Goal: Task Accomplishment & Management: Manage account settings

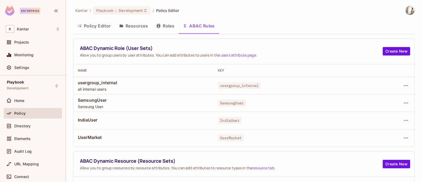
scroll to position [147, 0]
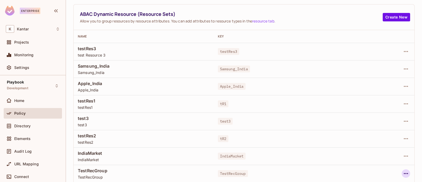
click at [403, 174] on icon "button" at bounding box center [406, 173] width 6 height 6
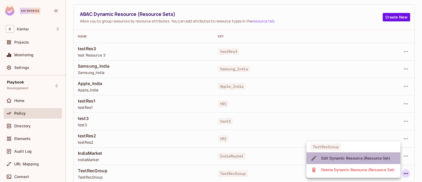
click at [360, 157] on div "Edit Dynamic Resource (Resource Set)" at bounding box center [355, 157] width 69 height 5
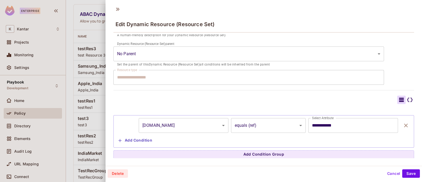
scroll to position [83, 0]
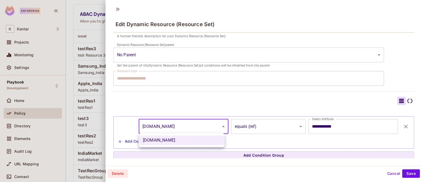
click at [220, 127] on body "Enterprise K Kantar Projects Monitoring Settings Playbook Development Home Poli…" at bounding box center [211, 91] width 422 height 182
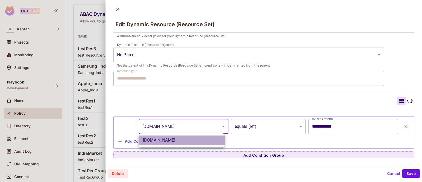
click at [210, 140] on li "resource.Country" at bounding box center [182, 140] width 86 height 10
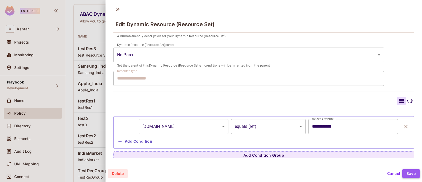
click at [407, 172] on button "Save" at bounding box center [411, 173] width 18 height 8
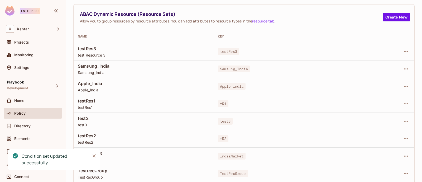
click at [27, 111] on div "Policy" at bounding box center [37, 113] width 46 height 4
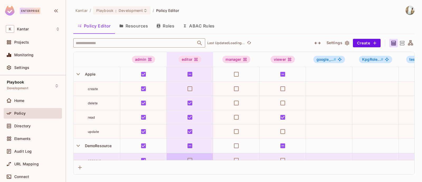
click at [115, 41] on input "text" at bounding box center [134, 42] width 121 height 9
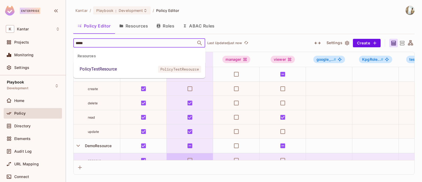
type input "******"
click at [109, 67] on div "PolicyTestResource" at bounding box center [98, 69] width 37 height 6
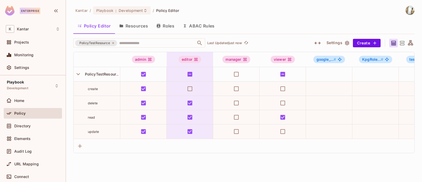
click at [109, 67] on div "PolicyTestResource" at bounding box center [97, 74] width 46 height 14
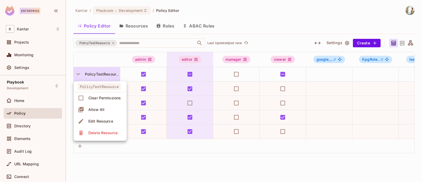
click at [153, 165] on div at bounding box center [211, 91] width 422 height 182
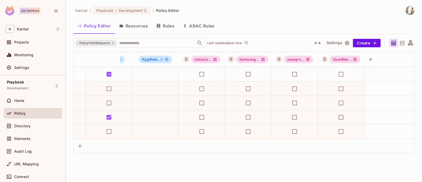
scroll to position [0, 600]
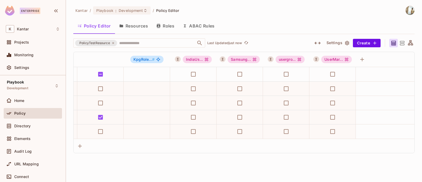
click at [202, 25] on button "ABAC Rules" at bounding box center [199, 25] width 40 height 13
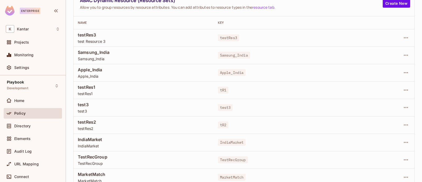
scroll to position [164, 0]
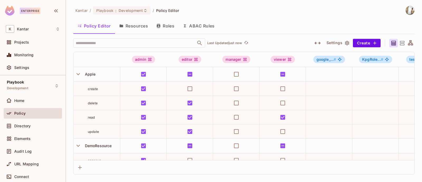
click at [102, 28] on button "Policy Editor" at bounding box center [94, 25] width 42 height 13
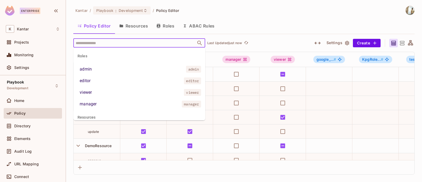
click at [103, 45] on input "text" at bounding box center [134, 42] width 121 height 9
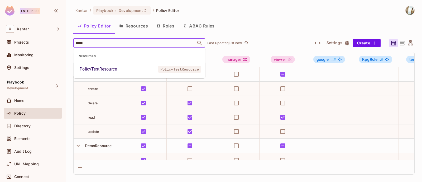
type input "******"
click at [109, 69] on div "PolicyTestResource" at bounding box center [98, 69] width 37 height 6
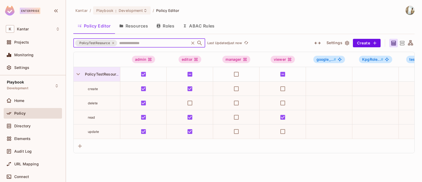
click at [101, 75] on span "PolicyTestResource" at bounding box center [102, 74] width 38 height 4
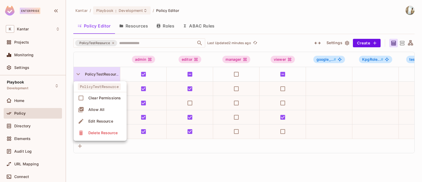
drag, startPoint x: 193, startPoint y: 141, endPoint x: 231, endPoint y: 140, distance: 38.3
click at [231, 140] on div at bounding box center [211, 91] width 422 height 182
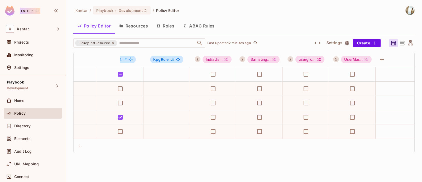
scroll to position [0, 600]
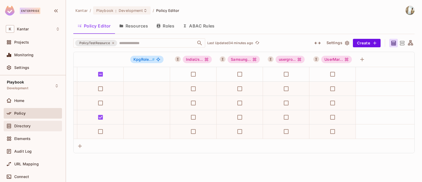
click at [37, 128] on div "Directory" at bounding box center [33, 126] width 54 height 6
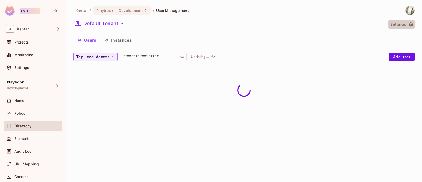
click at [412, 23] on icon "button" at bounding box center [411, 24] width 5 height 5
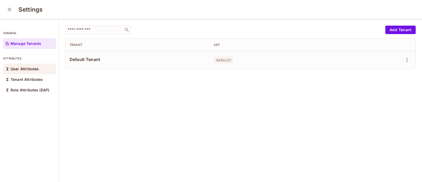
click at [21, 67] on p "User Attributes" at bounding box center [25, 69] width 28 height 4
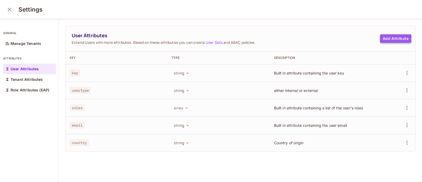
click at [382, 39] on button "Add Attribute" at bounding box center [395, 38] width 31 height 8
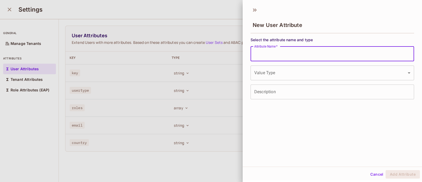
click at [325, 55] on input "Attribute Name   *" at bounding box center [333, 53] width 164 height 15
type input "********"
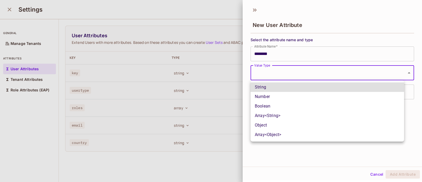
click at [315, 73] on body "Enterprise K Kantar Projects Monitoring Settings Playbook Development Home Poli…" at bounding box center [211, 91] width 422 height 182
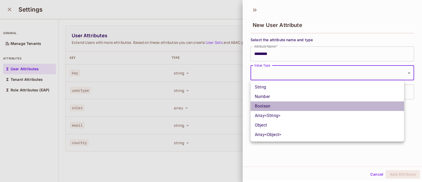
click at [303, 102] on li "Boolean" at bounding box center [328, 106] width 154 height 10
type input "****"
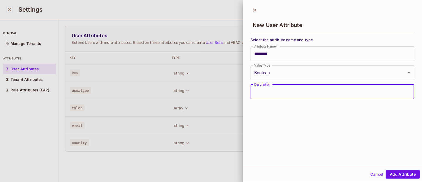
click at [301, 94] on input "Description" at bounding box center [333, 91] width 164 height 15
type input "**********"
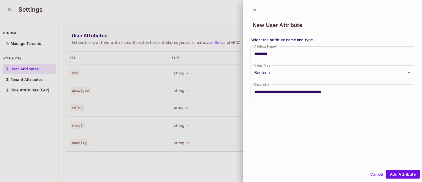
click at [363, 112] on div "**********" at bounding box center [332, 85] width 179 height 163
click at [401, 173] on button "Add Attribute" at bounding box center [403, 174] width 34 height 8
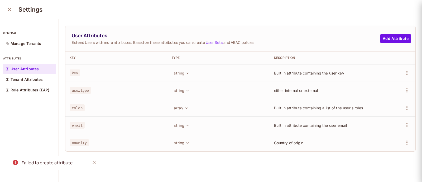
click at [401, 170] on div "New User Attribute Select the attribute name and type Attribute Name   * Attrib…" at bounding box center [211, 91] width 422 height 182
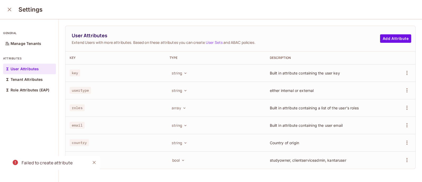
scroll to position [0, 0]
click at [182, 161] on icon "button" at bounding box center [183, 160] width 4 height 4
click at [182, 161] on div at bounding box center [211, 91] width 422 height 182
click at [10, 10] on icon "close" at bounding box center [10, 9] width 4 height 4
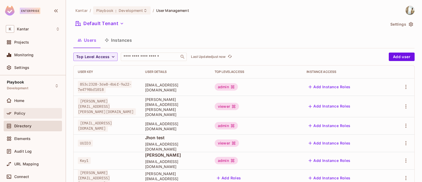
click at [30, 113] on div "Policy" at bounding box center [37, 113] width 46 height 4
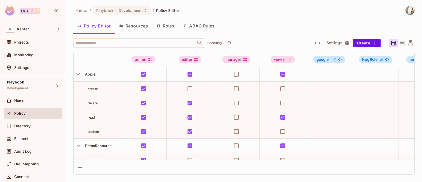
click at [134, 25] on button "Resources" at bounding box center [133, 25] width 37 height 13
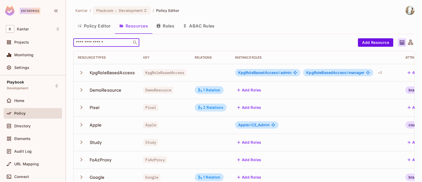
click at [114, 41] on input "text" at bounding box center [102, 42] width 55 height 5
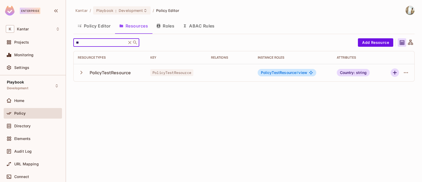
type input "**"
click at [393, 74] on icon "button" at bounding box center [395, 72] width 6 height 6
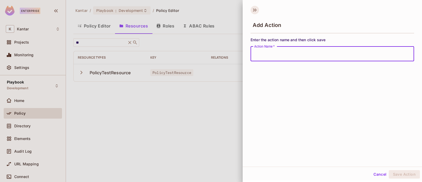
click at [255, 10] on icon at bounding box center [255, 10] width 8 height 8
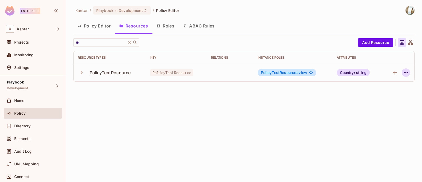
click at [405, 73] on icon "button" at bounding box center [406, 72] width 6 height 6
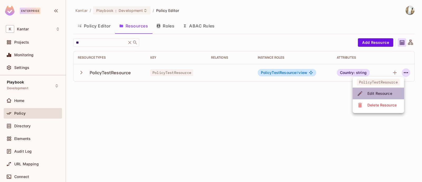
click at [378, 93] on div "Edit Resource" at bounding box center [380, 93] width 25 height 5
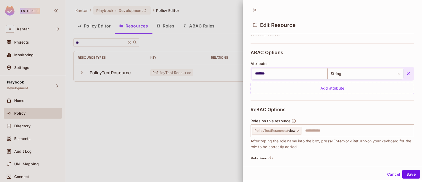
scroll to position [107, 0]
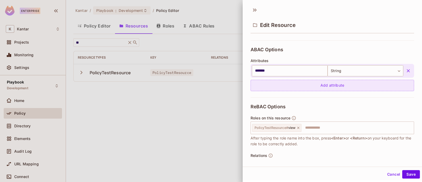
click at [303, 87] on div "Add attribute" at bounding box center [333, 85] width 164 height 11
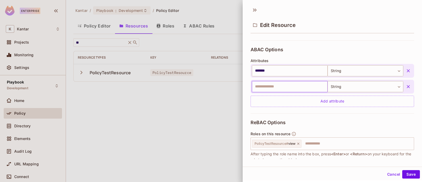
click at [303, 87] on input "text" at bounding box center [290, 86] width 76 height 11
click at [279, 85] on input "text" at bounding box center [290, 86] width 76 height 11
type input "********"
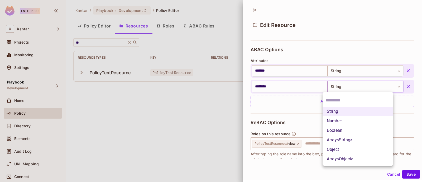
click at [350, 87] on body "**********" at bounding box center [211, 91] width 422 height 182
click at [345, 130] on li "Boolean" at bounding box center [358, 131] width 71 height 10
type input "****"
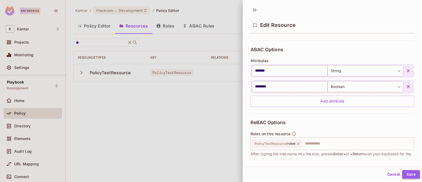
click at [405, 173] on button "Save" at bounding box center [411, 174] width 18 height 8
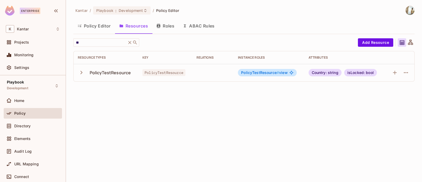
click at [167, 22] on button "Roles" at bounding box center [165, 25] width 26 height 13
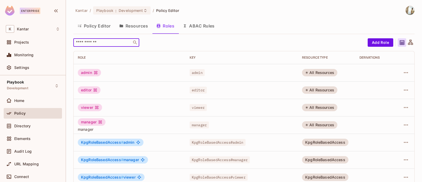
click at [110, 44] on input "text" at bounding box center [102, 42] width 55 height 5
click at [102, 24] on button "Policy Editor" at bounding box center [94, 25] width 42 height 13
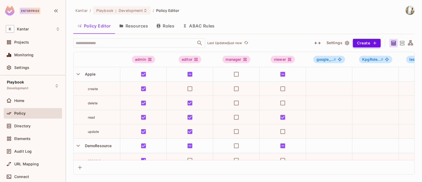
click at [373, 40] on icon "button" at bounding box center [374, 42] width 5 height 5
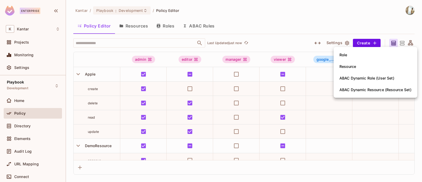
click at [346, 23] on div at bounding box center [211, 91] width 422 height 182
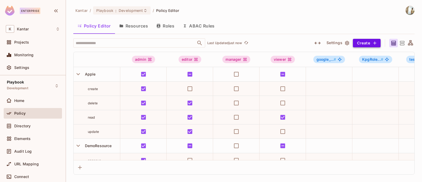
click at [364, 43] on button "Create" at bounding box center [367, 43] width 28 height 8
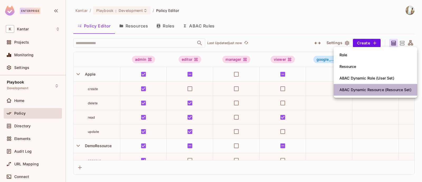
click at [378, 91] on div "ABAC Dynamic Resource (Resource Set)" at bounding box center [376, 89] width 72 height 5
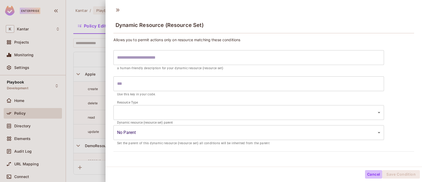
click at [366, 174] on button "Cancel" at bounding box center [373, 174] width 17 height 8
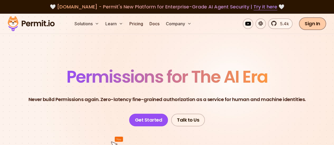
click at [306, 26] on link "Sign In" at bounding box center [312, 23] width 27 height 13
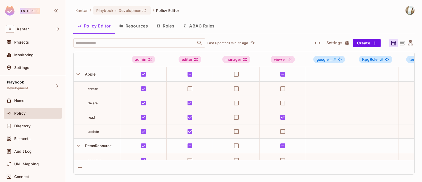
click at [190, 25] on button "ABAC Rules" at bounding box center [199, 25] width 40 height 13
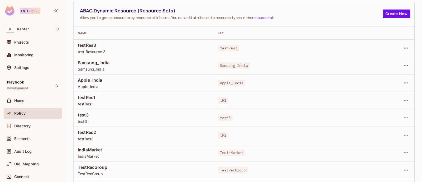
scroll to position [164, 0]
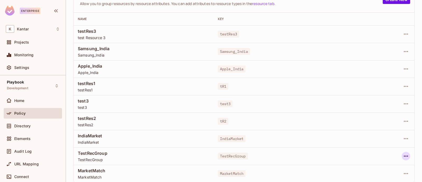
click at [403, 156] on icon "button" at bounding box center [406, 156] width 6 height 6
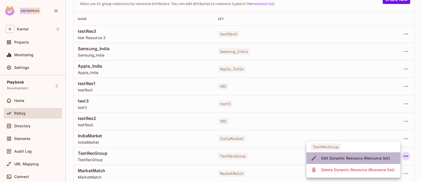
click at [377, 156] on div "Edit Dynamic Resource (Resource Set)" at bounding box center [355, 157] width 69 height 5
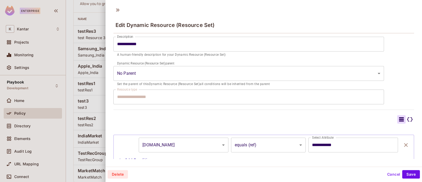
scroll to position [67, 0]
